Goal: Information Seeking & Learning: Learn about a topic

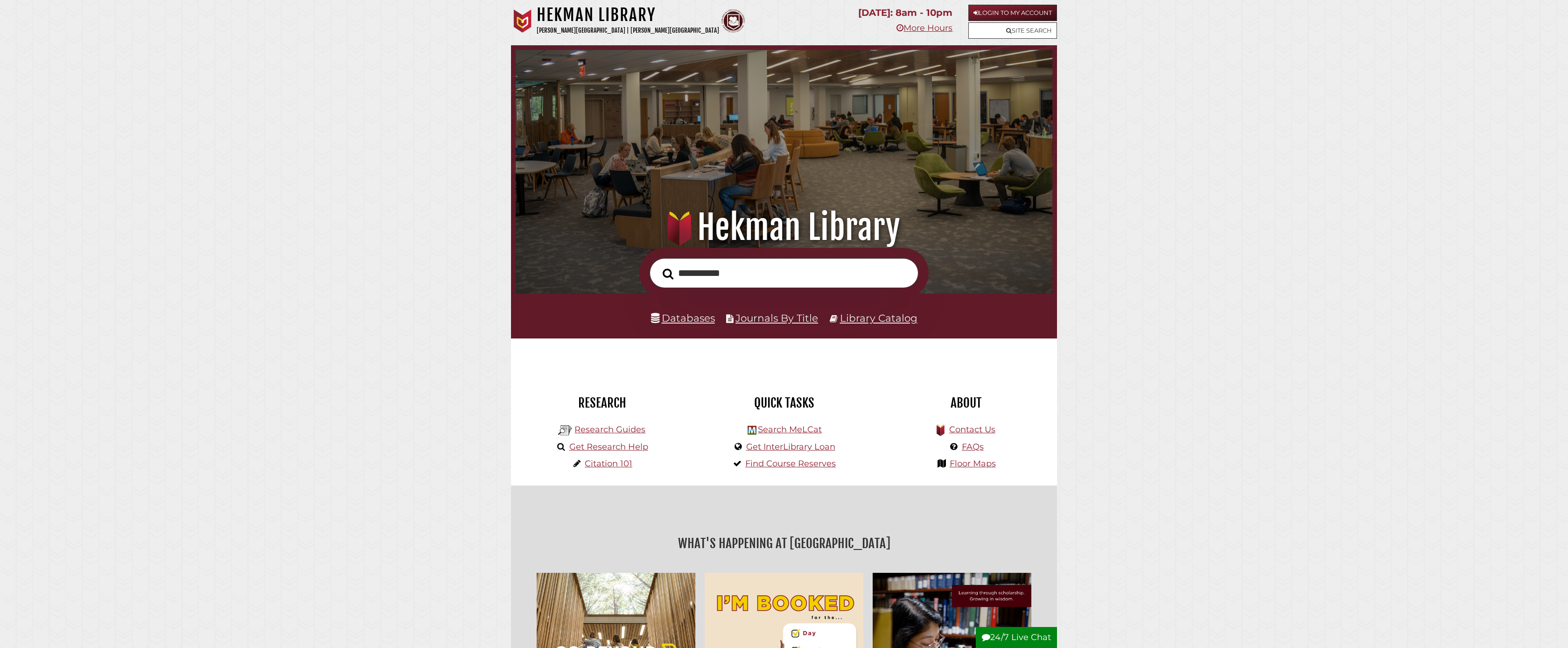
type input "**********"
click at [668, 273] on button "Search" at bounding box center [667, 273] width 20 height 17
drag, startPoint x: 743, startPoint y: 275, endPoint x: 669, endPoint y: 276, distance: 74.0
click at [669, 276] on form "**********" at bounding box center [783, 273] width 289 height 51
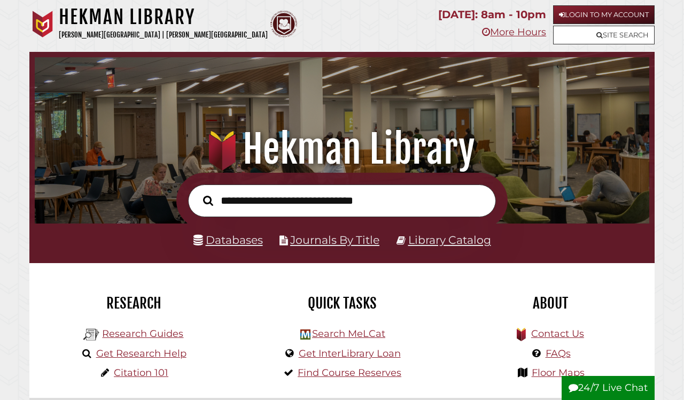
click at [239, 238] on link "Databases" at bounding box center [227, 239] width 69 height 13
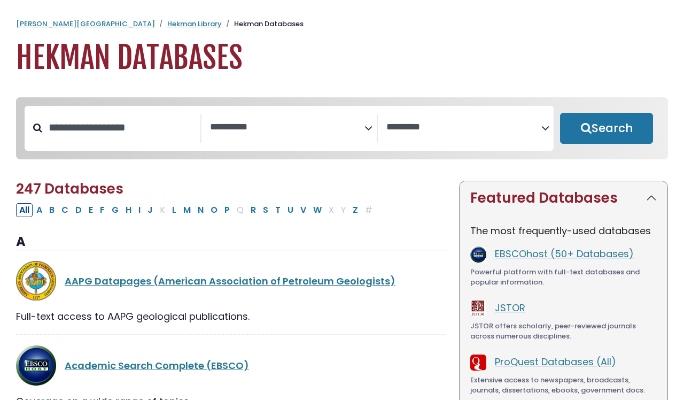
select select "Database Subject Filter"
select select "Database Vendors Filter"
click at [187, 215] on button "M" at bounding box center [187, 210] width 14 height 14
select select "Database Subject Filter"
select select "Database Vendors Filter"
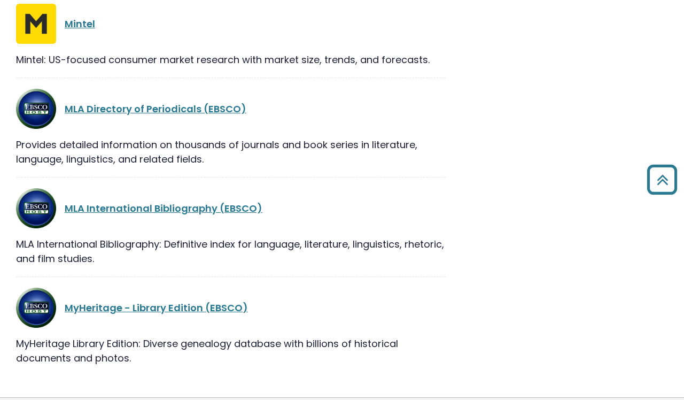
scroll to position [1037, 0]
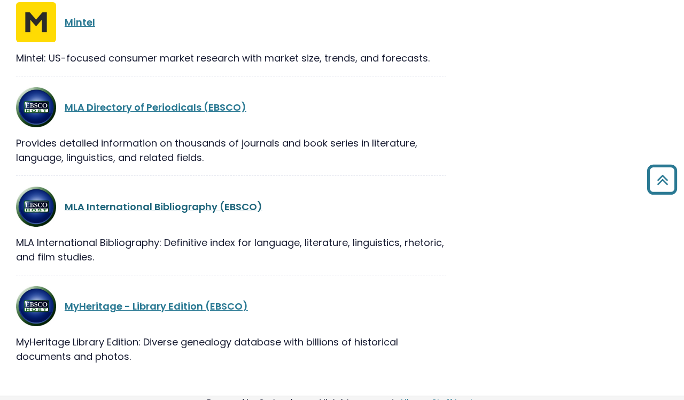
click at [181, 211] on link "MLA International Bibliography (EBSCO)" at bounding box center [164, 206] width 198 height 13
